Goal: Task Accomplishment & Management: Manage account settings

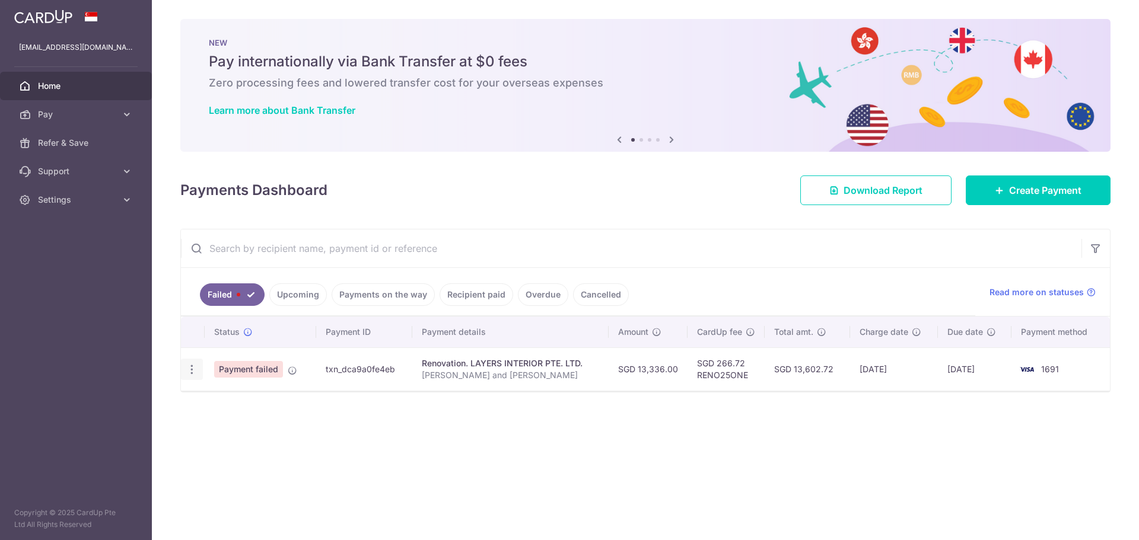
click at [195, 368] on icon "button" at bounding box center [192, 370] width 12 height 12
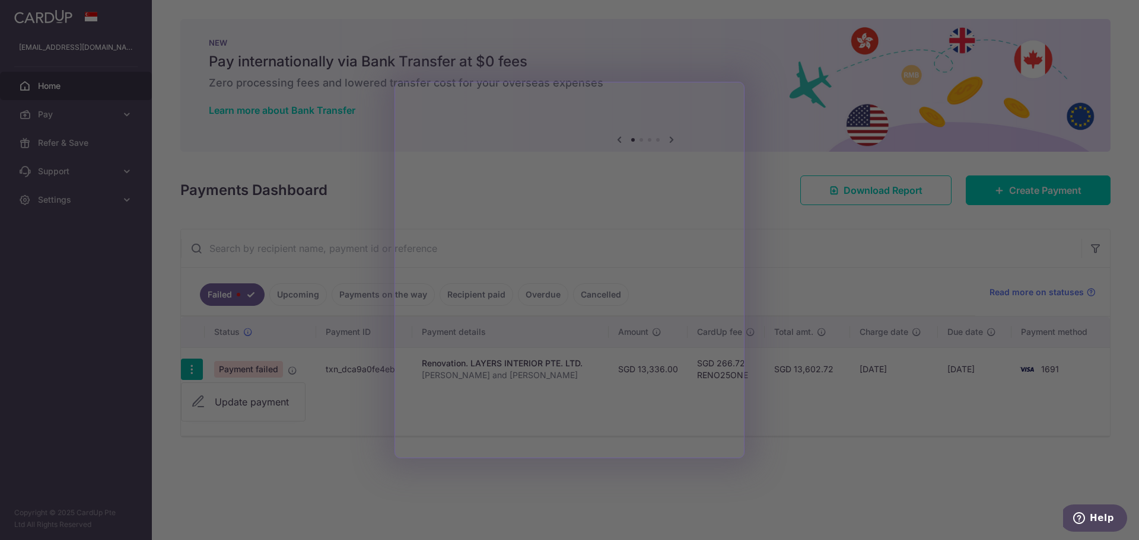
click at [211, 404] on div at bounding box center [575, 273] width 1150 height 546
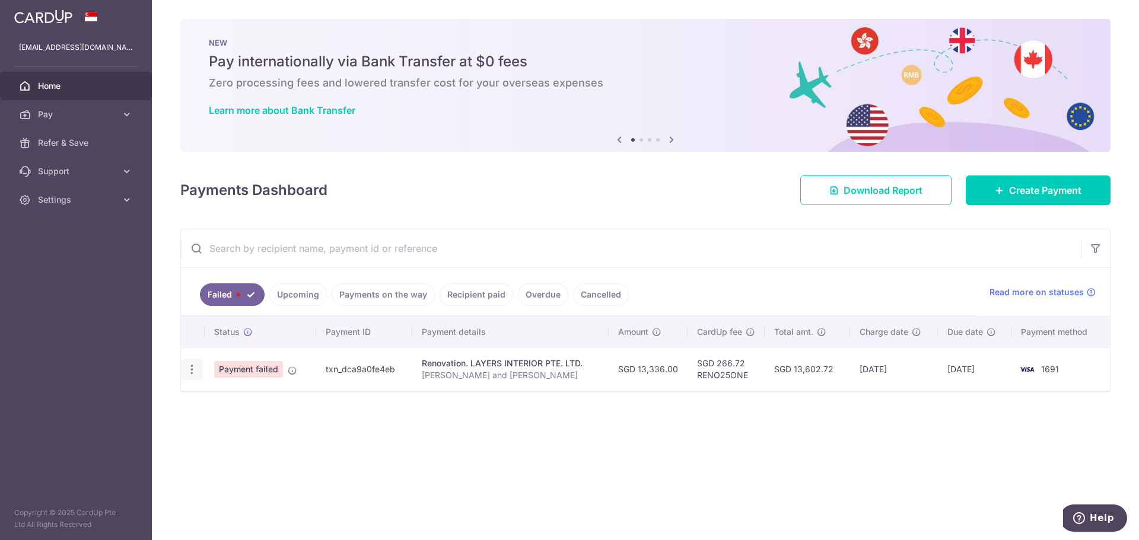
click at [191, 374] on icon "button" at bounding box center [192, 370] width 12 height 12
click at [222, 409] on span "Update payment" at bounding box center [255, 402] width 81 height 14
radio input "true"
type input "13,336.00"
type input "[PERSON_NAME] and [PERSON_NAME]"
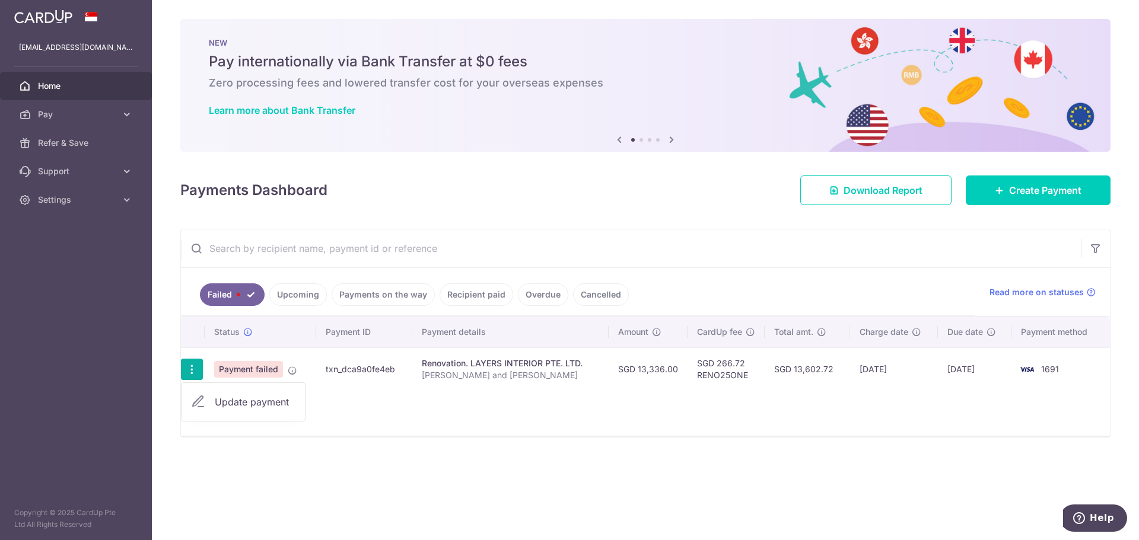
type input "3C Third Payment Milestone (15%)"
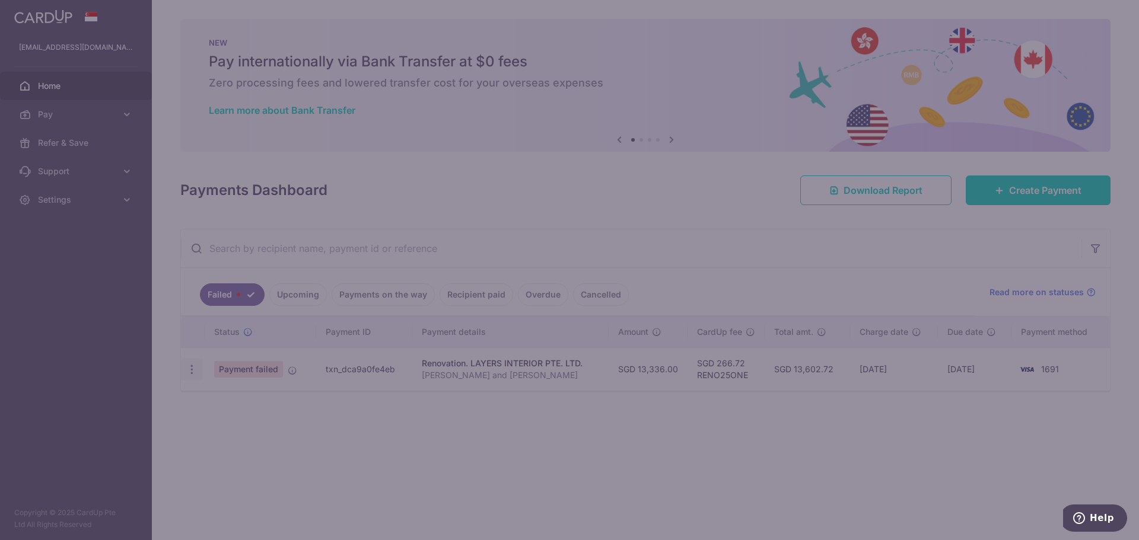
type input "RENO25ONE"
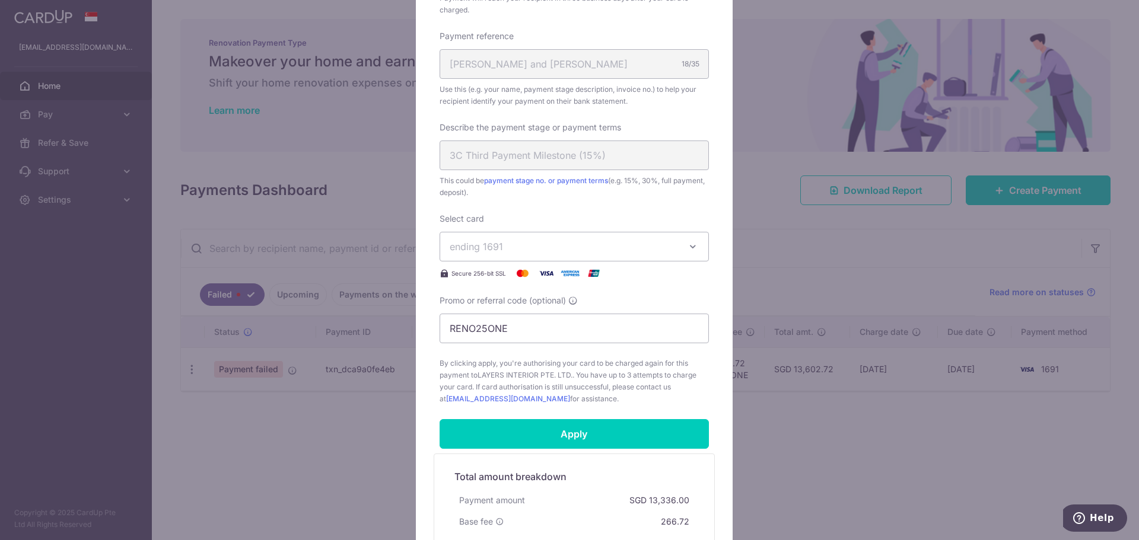
scroll to position [475, 0]
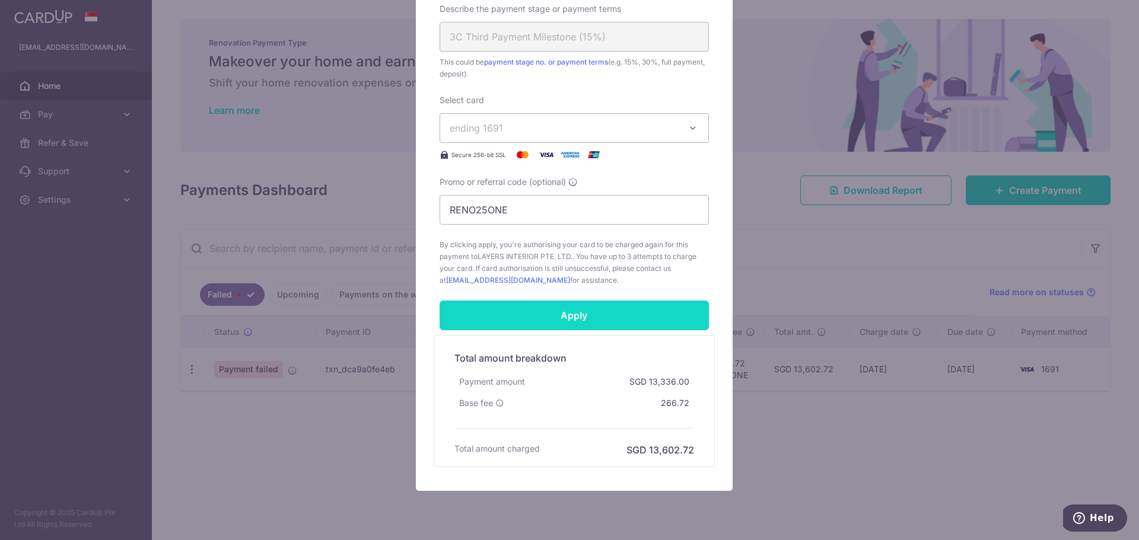
click at [598, 328] on input "Apply" at bounding box center [574, 316] width 269 height 30
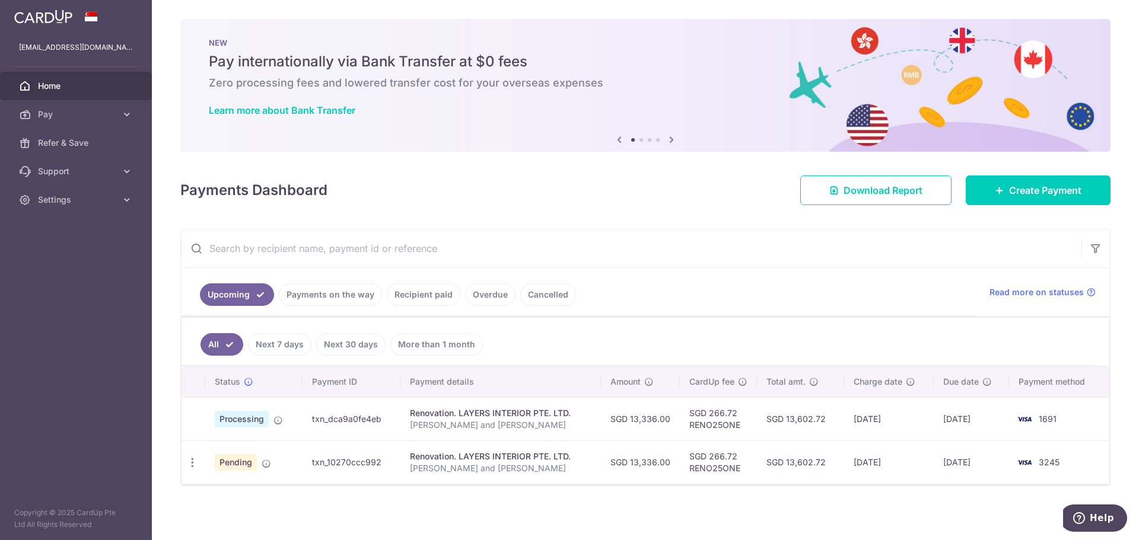
click at [321, 295] on link "Payments on the way" at bounding box center [330, 295] width 103 height 23
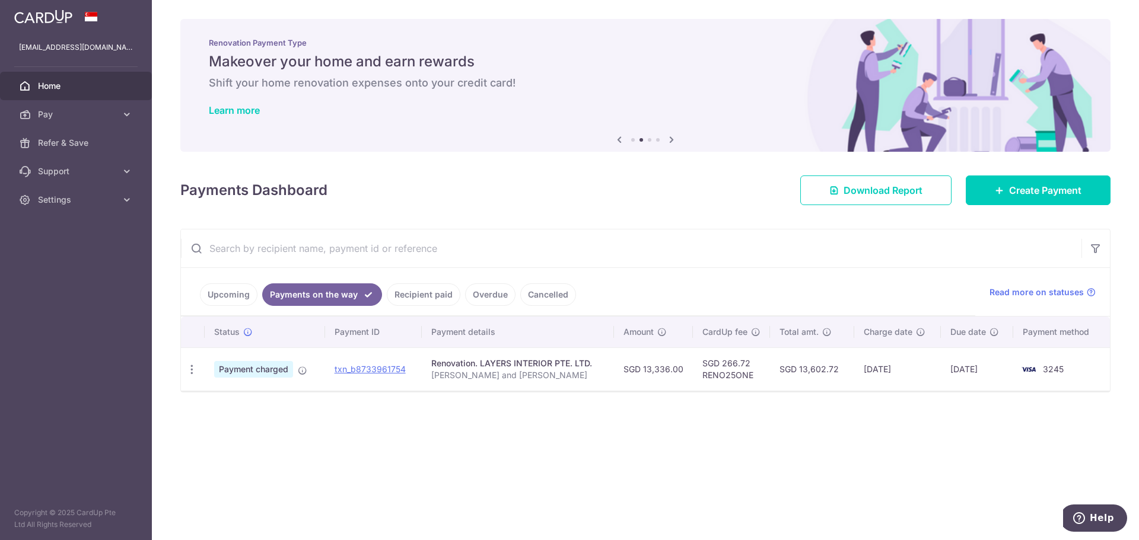
click at [232, 294] on link "Upcoming" at bounding box center [229, 295] width 58 height 23
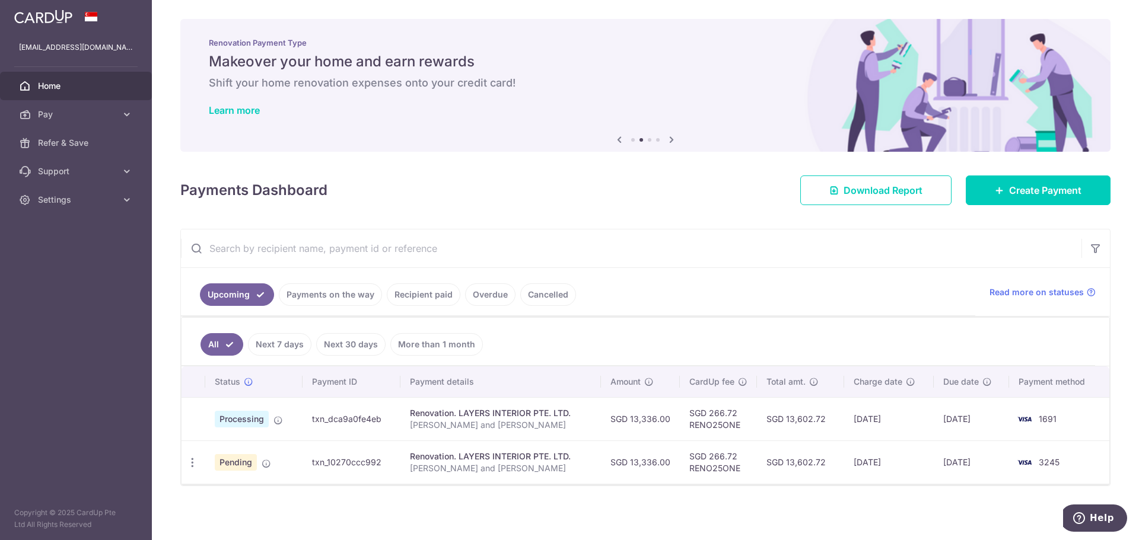
click at [196, 418] on td at bounding box center [194, 418] width 24 height 43
click at [192, 463] on icon "button" at bounding box center [192, 463] width 12 height 12
click at [252, 498] on span "Update payment" at bounding box center [255, 495] width 81 height 14
radio input "true"
type input "13,336.00"
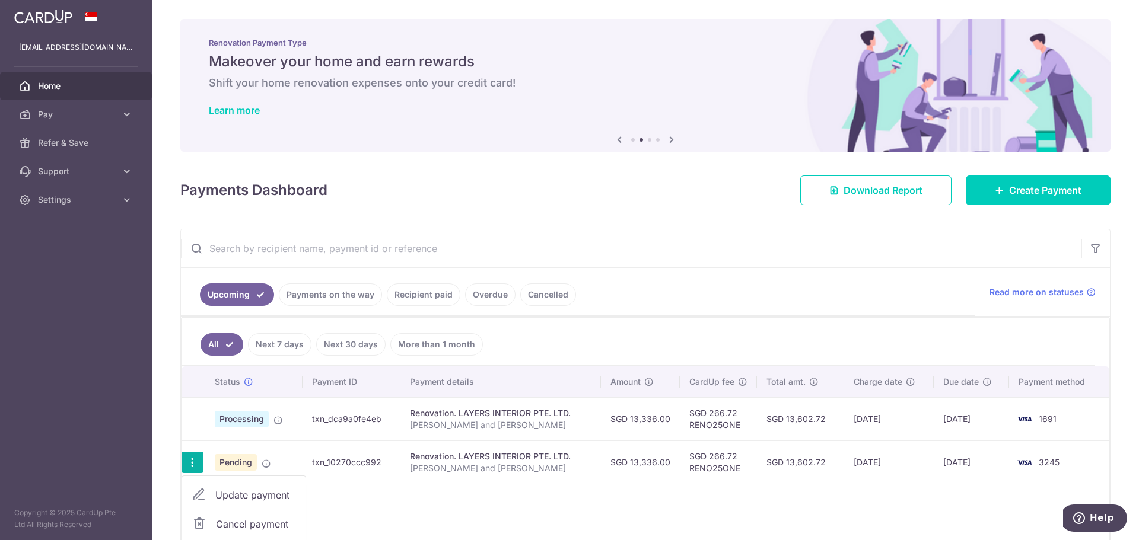
type input "[DATE]"
type input "[PERSON_NAME] and [PERSON_NAME]"
type input "3B Third Payment Milestone (15%)"
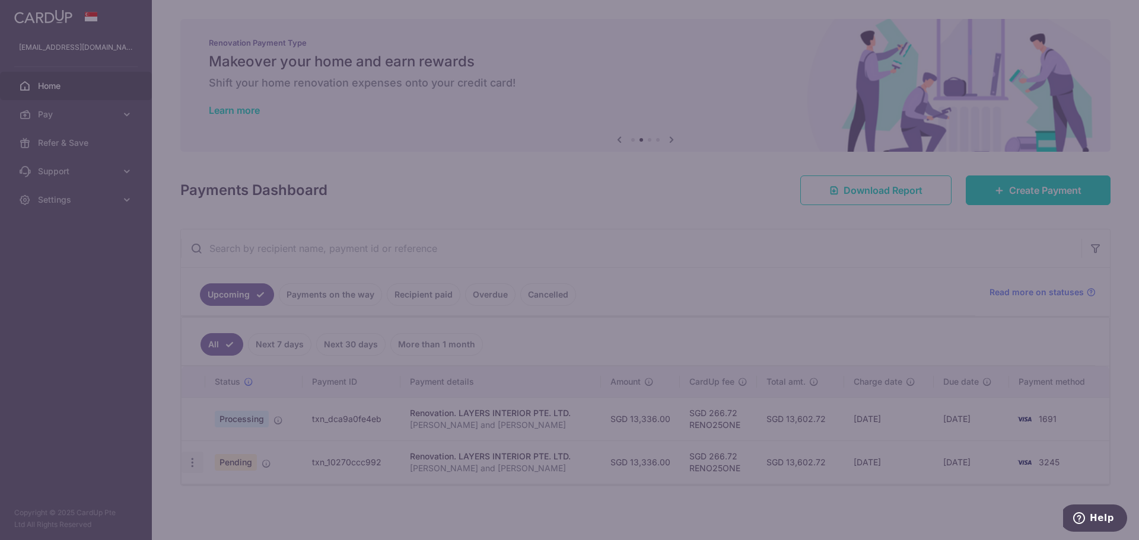
type input "RENO25ONE"
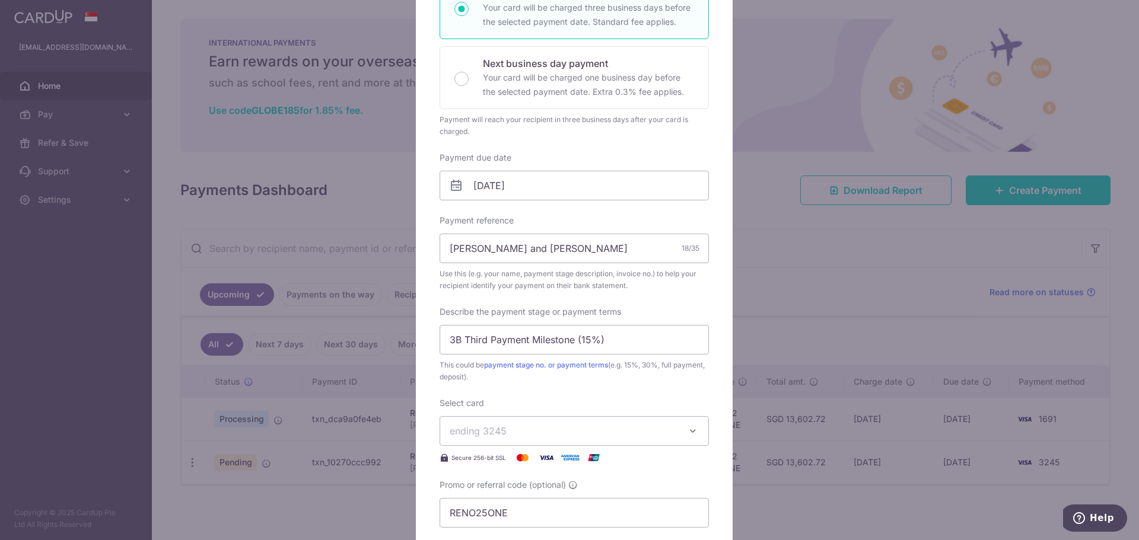
scroll to position [178, 0]
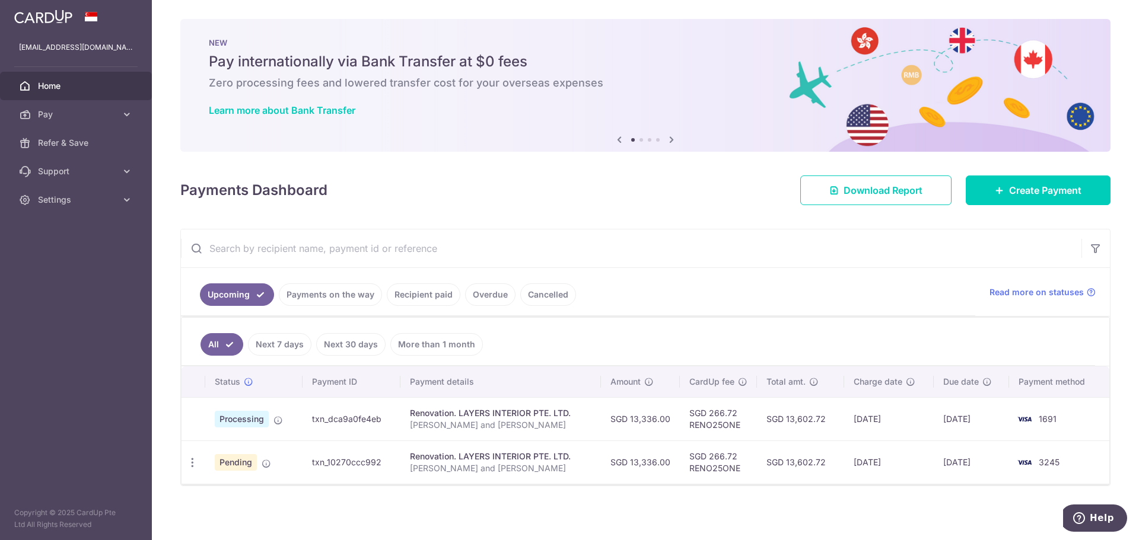
click at [42, 86] on span "Home" at bounding box center [77, 86] width 78 height 12
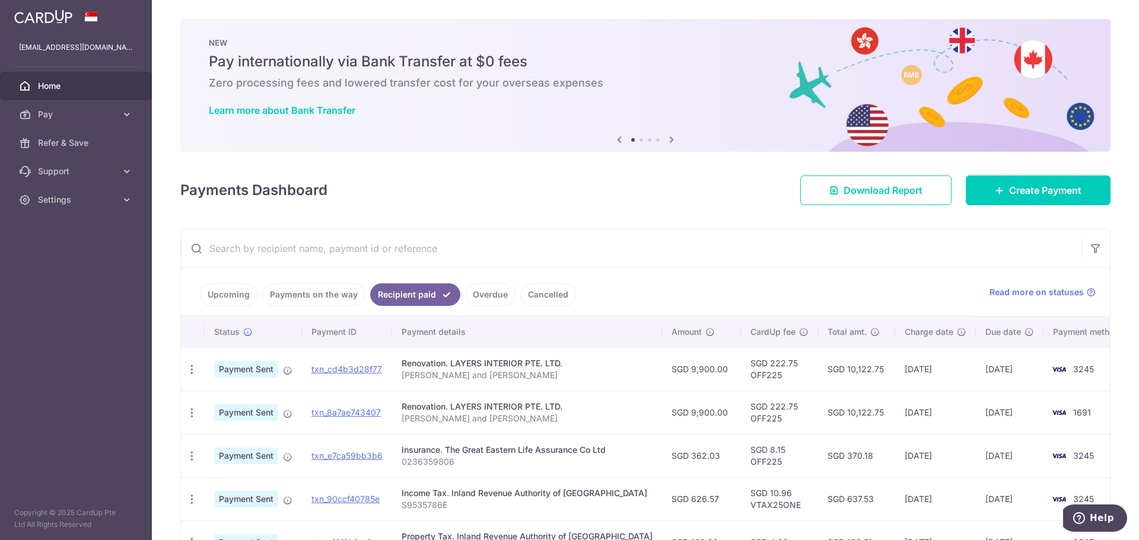
click at [225, 289] on link "Upcoming" at bounding box center [229, 295] width 58 height 23
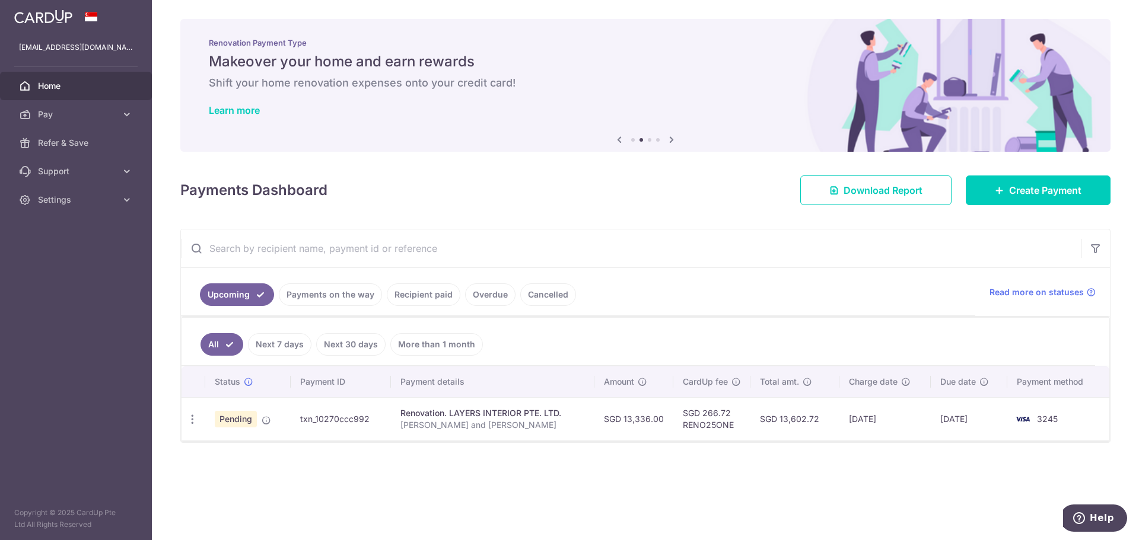
click at [301, 290] on link "Payments on the way" at bounding box center [330, 295] width 103 height 23
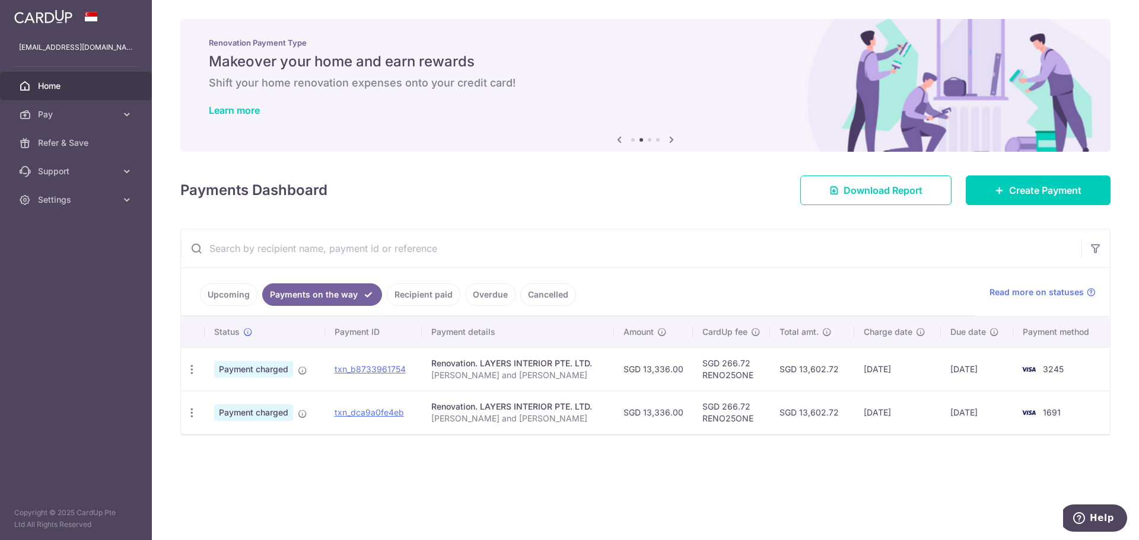
click at [211, 302] on link "Upcoming" at bounding box center [229, 295] width 58 height 23
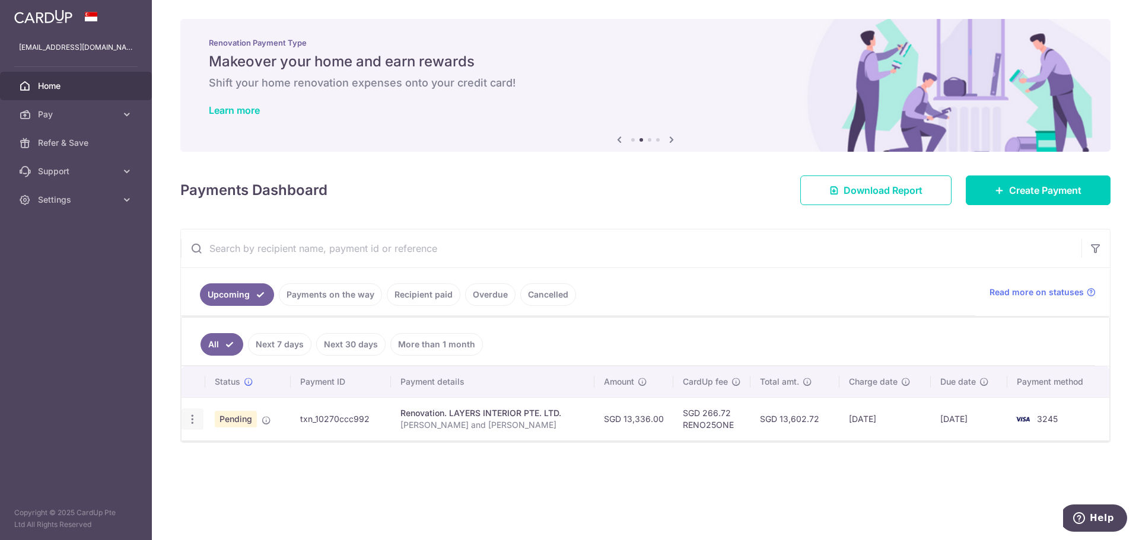
click at [193, 416] on icon "button" at bounding box center [192, 420] width 12 height 12
click at [258, 448] on span "Update payment" at bounding box center [255, 452] width 81 height 14
radio input "true"
type input "13,336.00"
type input "[DATE]"
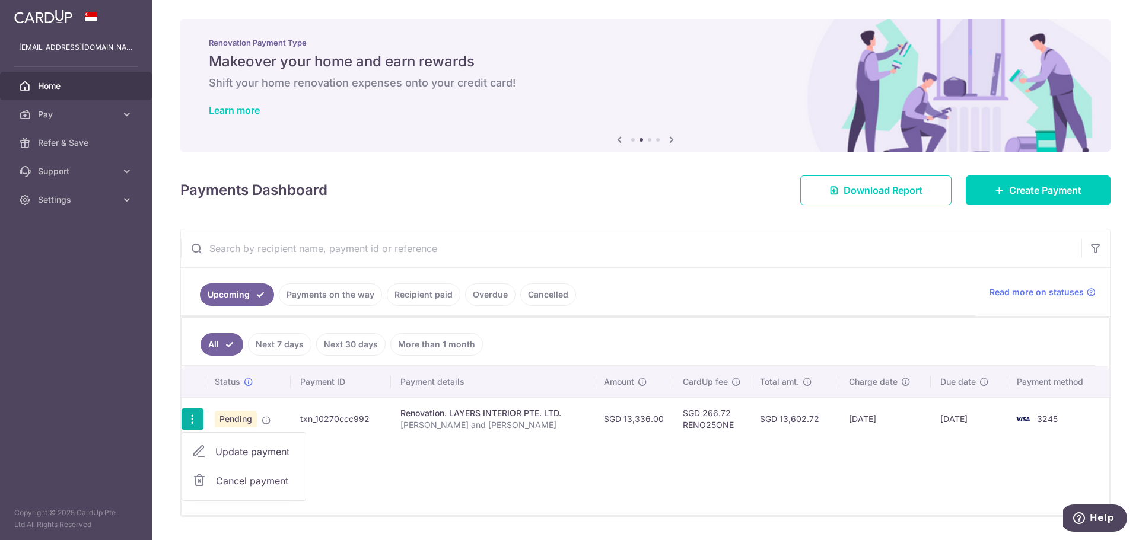
type input "[PERSON_NAME] and [PERSON_NAME]"
type input "3B Third Payment Milestone (15%)"
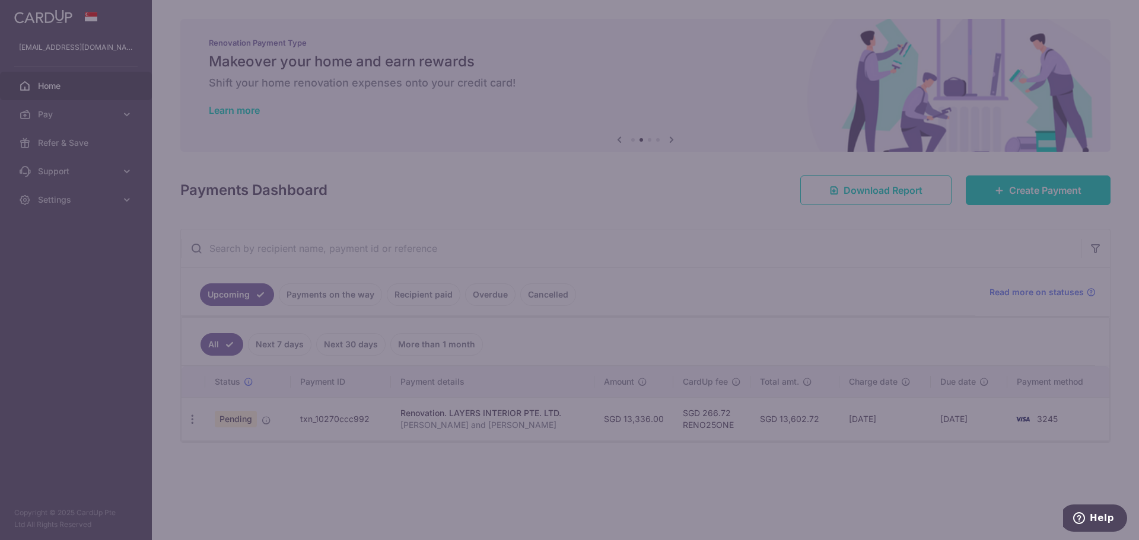
type input "RENO25ONE"
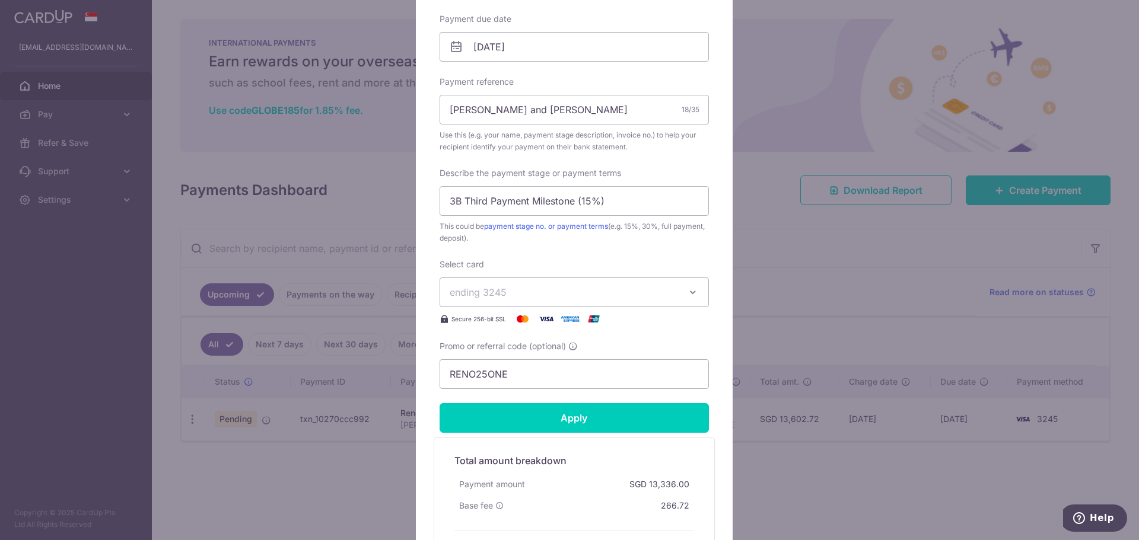
scroll to position [97, 0]
